Goal: Task Accomplishment & Management: Manage account settings

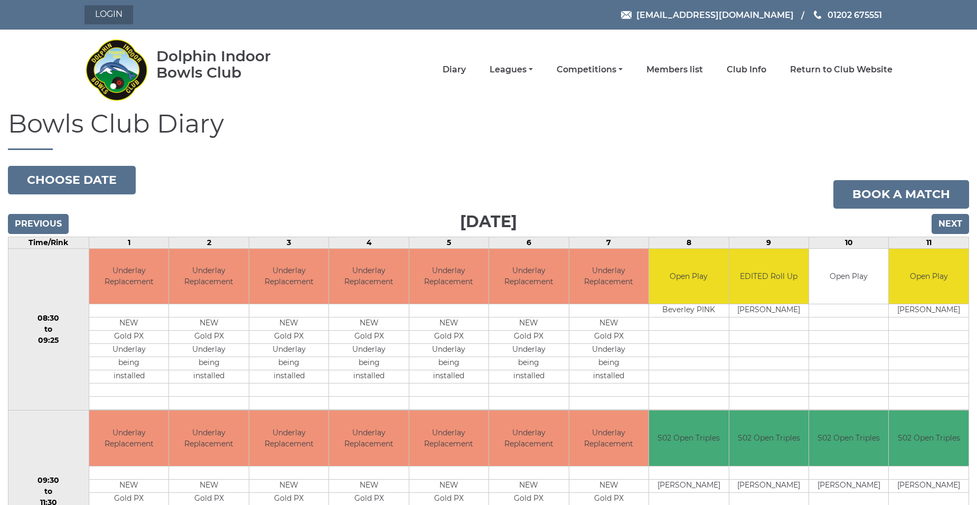
click at [111, 15] on link "Login" at bounding box center [108, 14] width 49 height 19
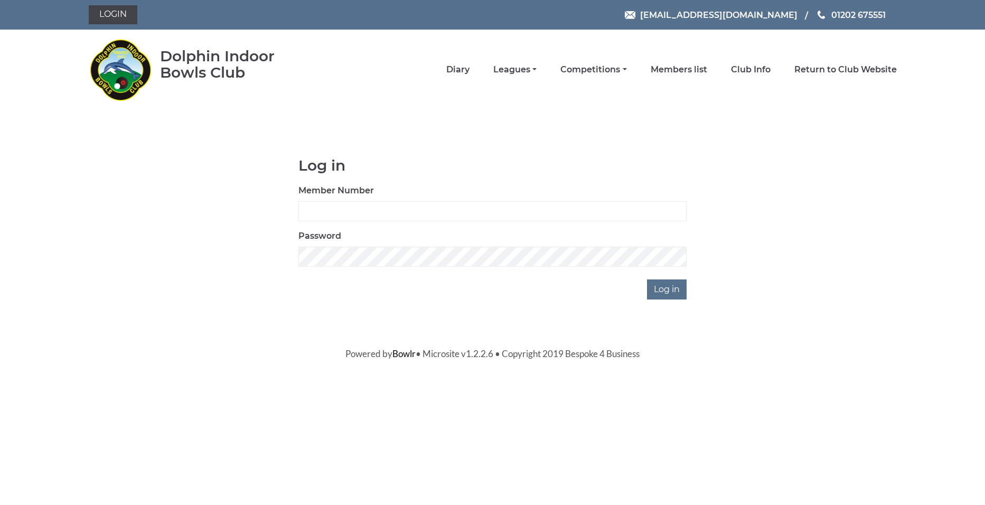
click at [407, 187] on div "Member Number" at bounding box center [492, 202] width 388 height 37
click at [400, 198] on div "Member Number" at bounding box center [492, 202] width 388 height 37
click at [393, 219] on input "Member Number" at bounding box center [492, 211] width 388 height 20
type input "2211"
click at [647, 279] on input "Log in" at bounding box center [667, 289] width 40 height 20
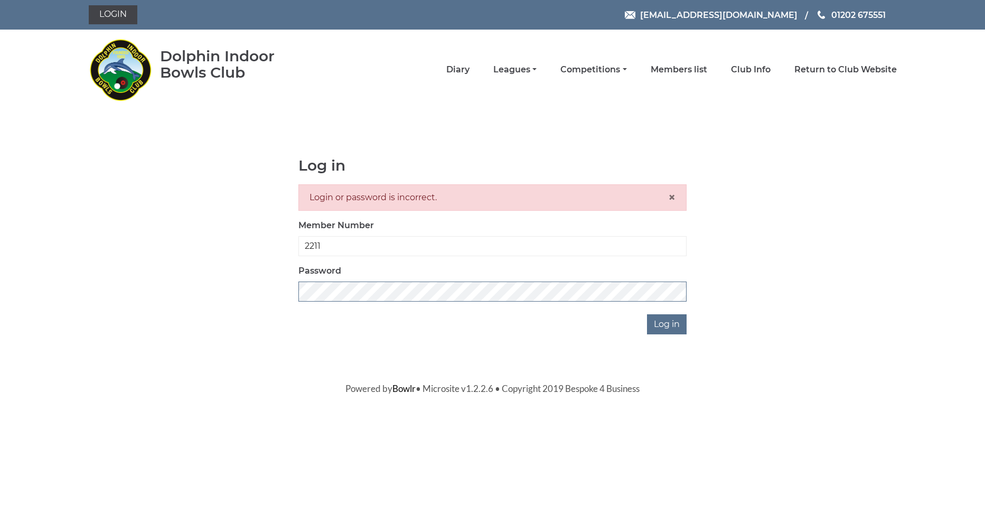
click at [297, 289] on div "Log in Login or password is incorrect. × Member Number 2211 Password Log in" at bounding box center [492, 245] width 404 height 177
click at [670, 321] on input "Log in" at bounding box center [667, 324] width 40 height 20
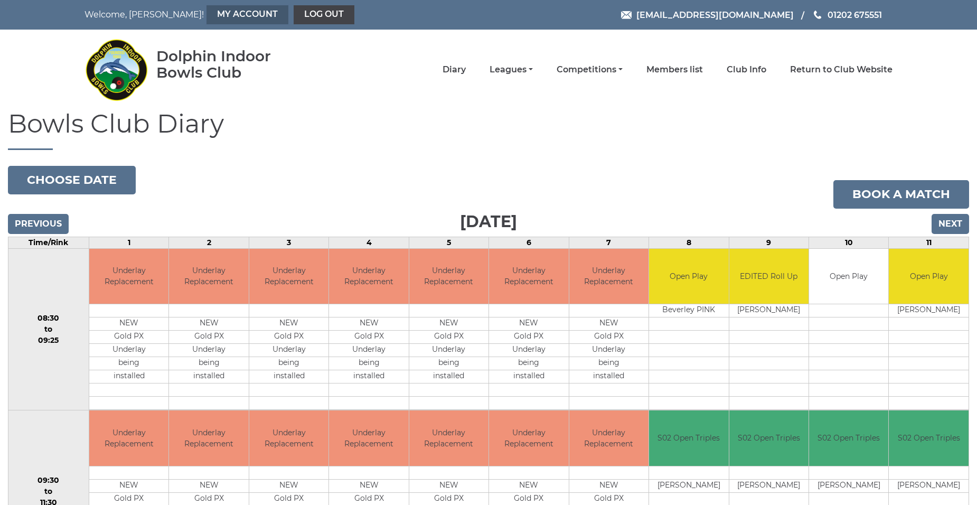
click at [206, 16] on link "My Account" at bounding box center [247, 14] width 82 height 19
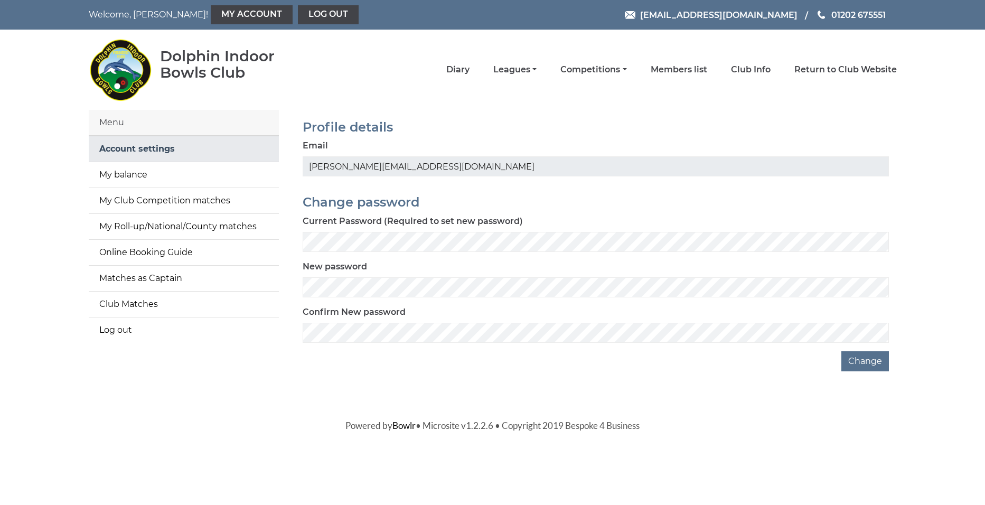
click at [195, 149] on link "Account settings" at bounding box center [184, 148] width 190 height 25
click at [141, 173] on link "My balance" at bounding box center [184, 174] width 190 height 25
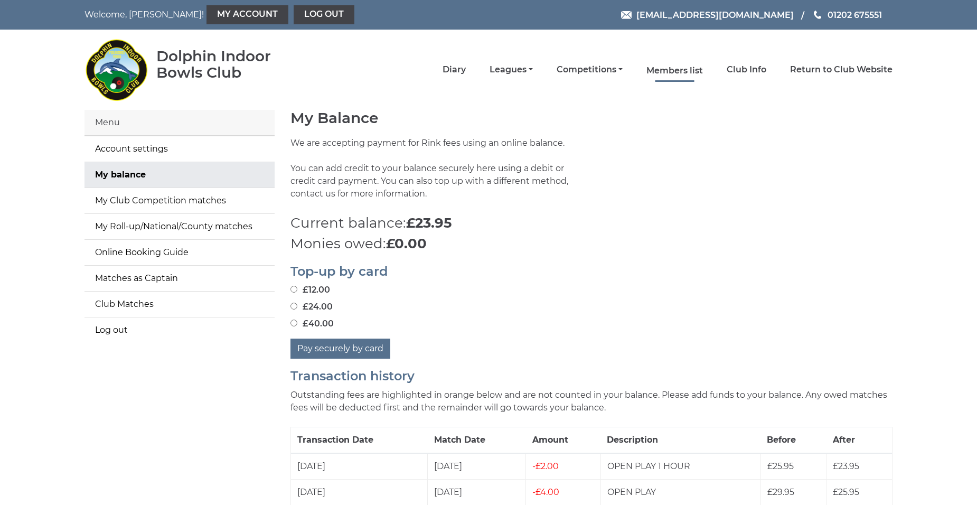
click at [682, 68] on link "Members list" at bounding box center [674, 71] width 57 height 12
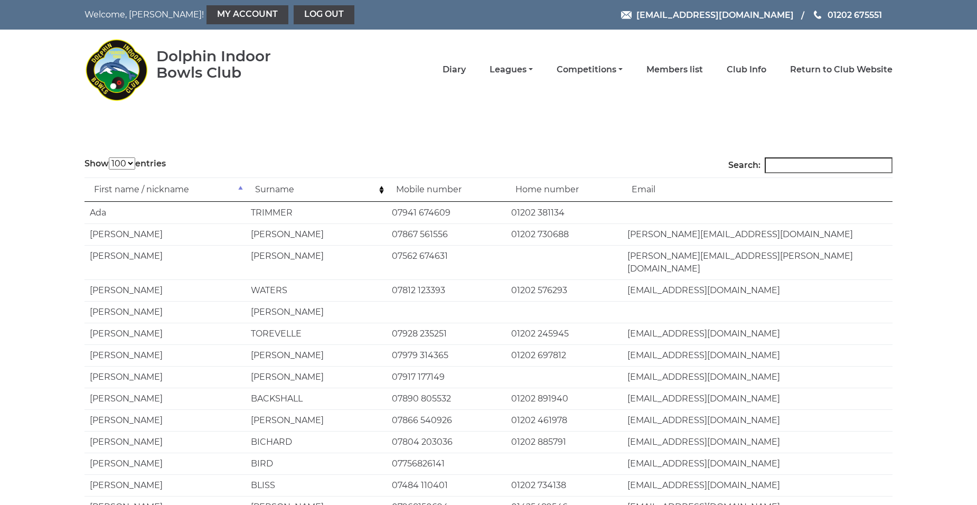
select select "100"
click at [828, 165] on input "Search:" at bounding box center [829, 165] width 128 height 16
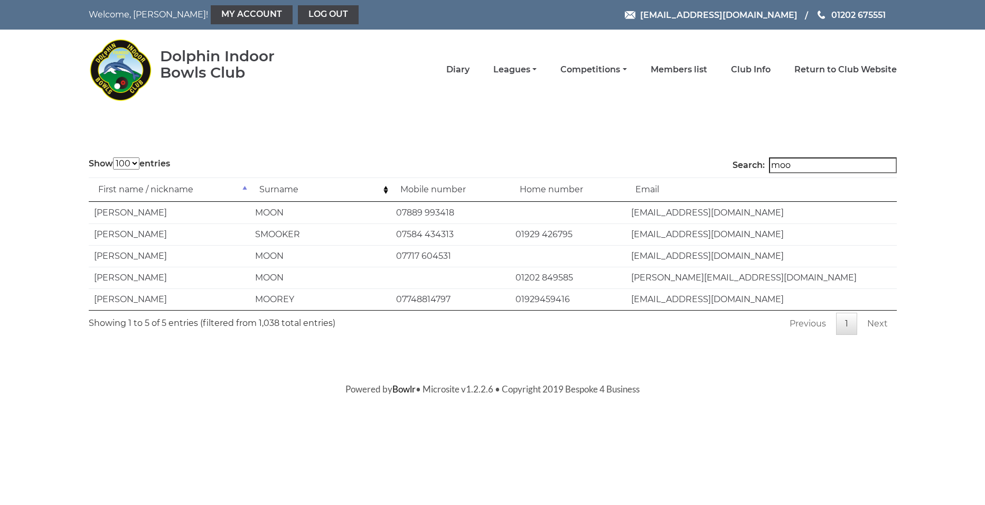
type input "moon"
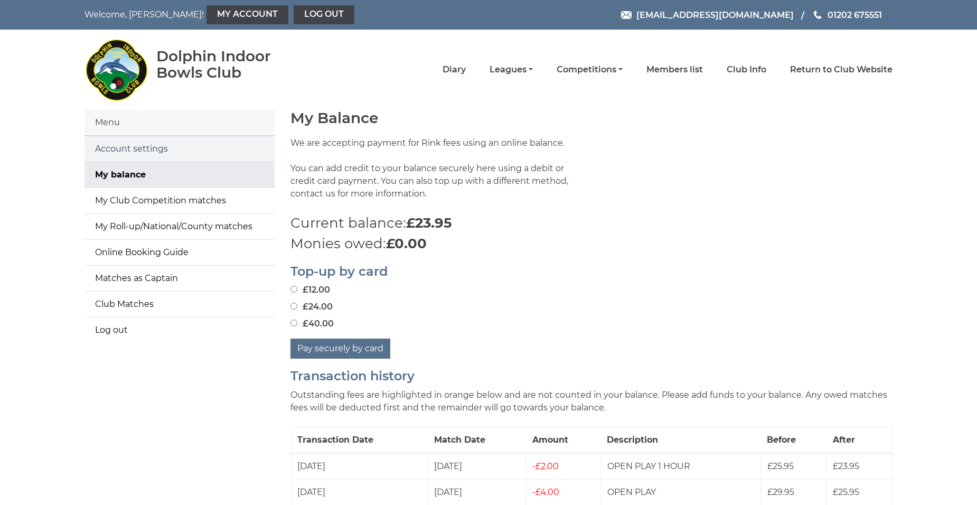
drag, startPoint x: 140, startPoint y: 147, endPoint x: 150, endPoint y: 144, distance: 10.2
click at [142, 147] on link "Account settings" at bounding box center [179, 148] width 190 height 25
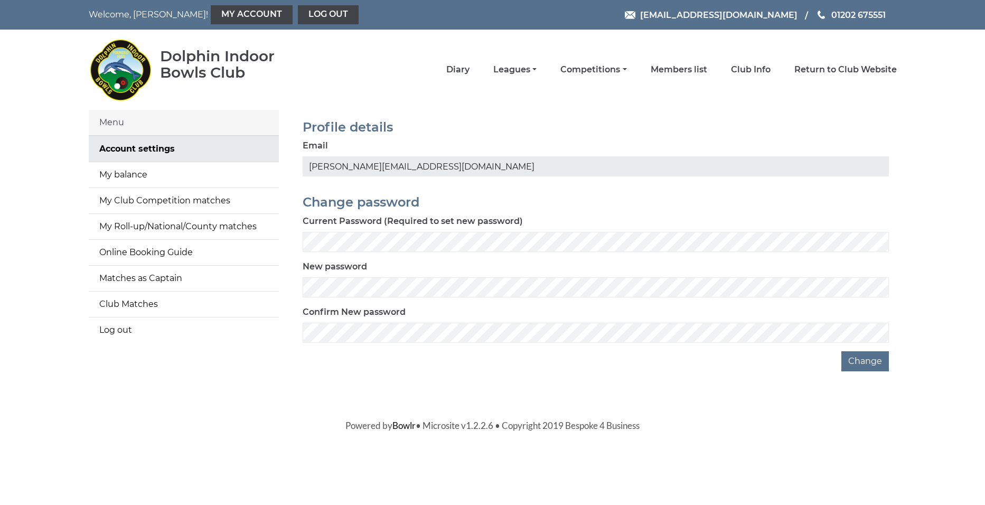
click at [115, 126] on div "Menu" at bounding box center [184, 123] width 190 height 26
click at [298, 18] on link "Log out" at bounding box center [328, 14] width 61 height 19
